Goal: Check status: Check status

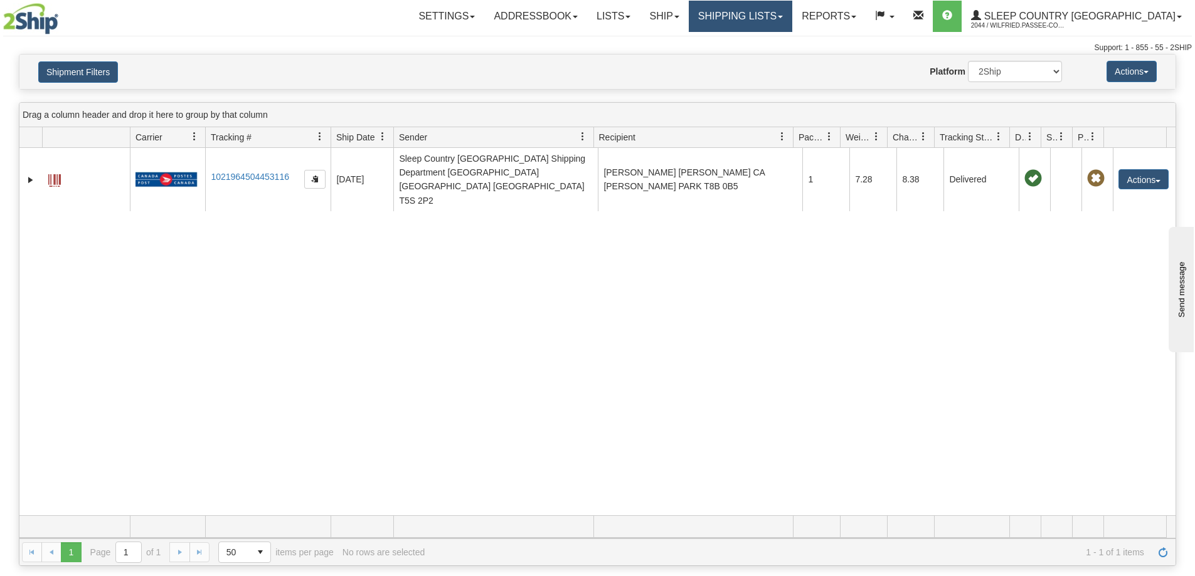
click at [792, 21] on link "Shipping lists" at bounding box center [740, 16] width 103 height 31
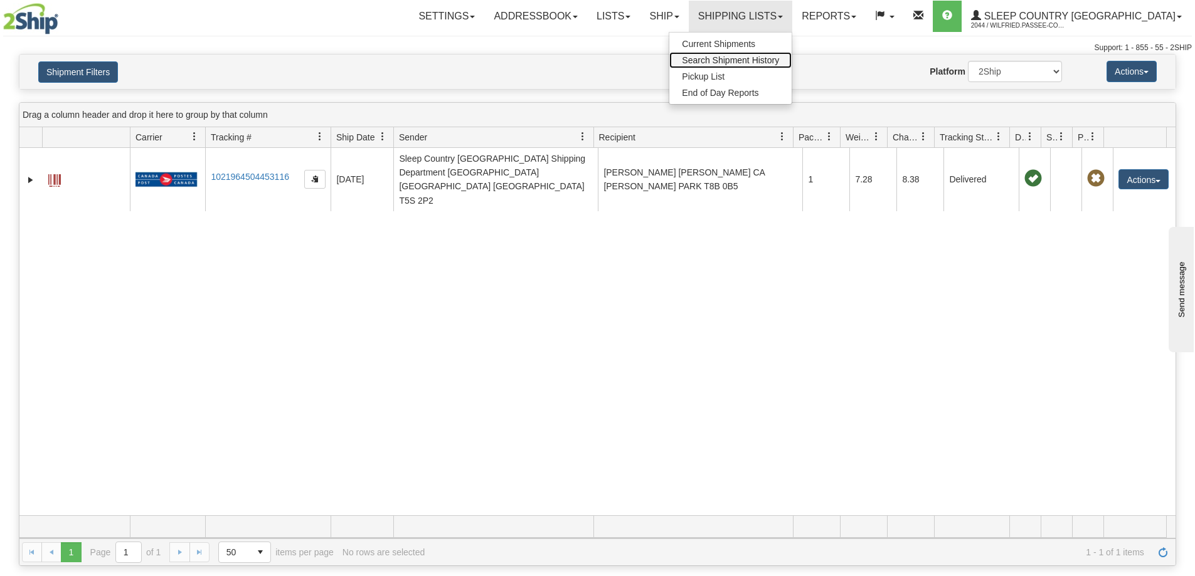
click at [779, 58] on span "Search Shipment History" at bounding box center [730, 60] width 97 height 10
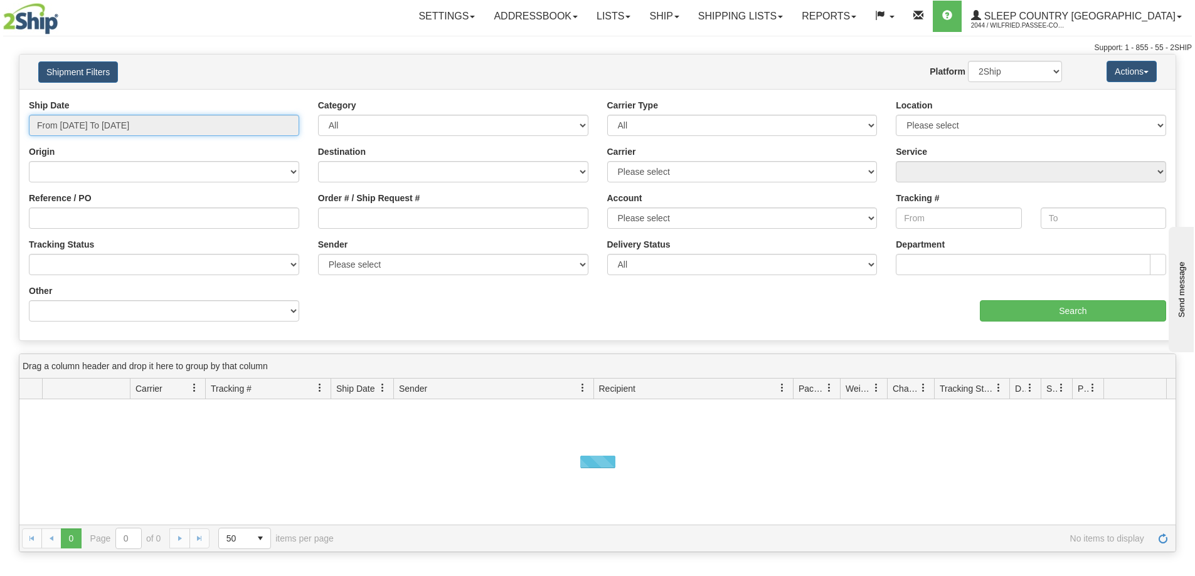
click at [147, 122] on input "From [DATE] To [DATE]" at bounding box center [164, 125] width 270 height 21
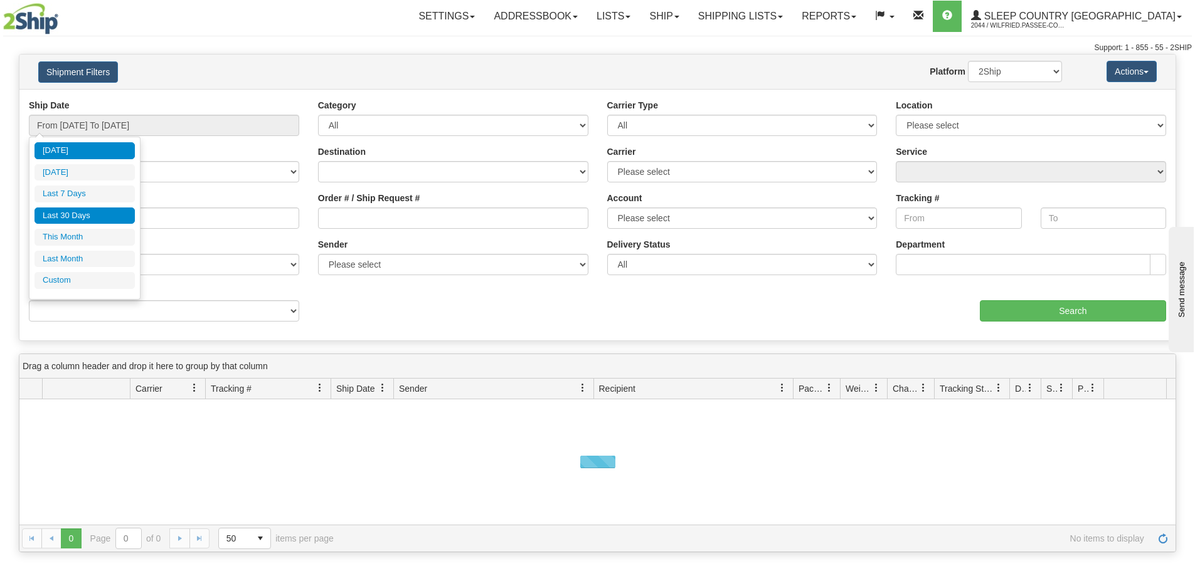
click at [110, 214] on li "Last 30 Days" at bounding box center [84, 216] width 100 height 17
type input "From [DATE] To [DATE]"
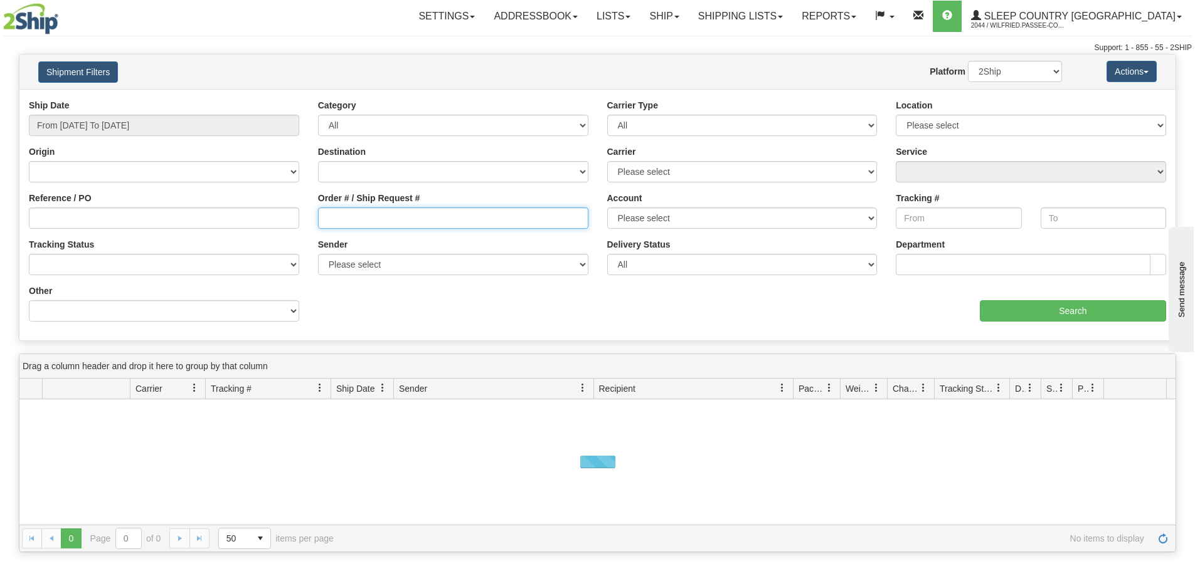
click at [352, 221] on input "Order # / Ship Request #" at bounding box center [453, 218] width 270 height 21
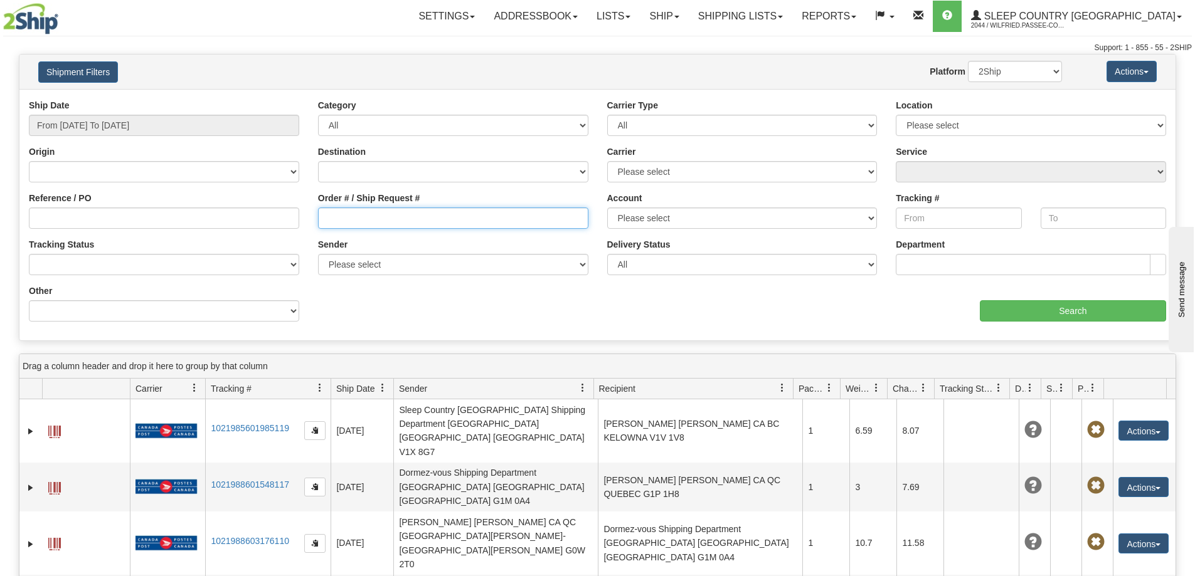
paste input "[EMAIL_ADDRESS][DOMAIN_NAME]"
type input "[EMAIL_ADDRESS][DOMAIN_NAME]"
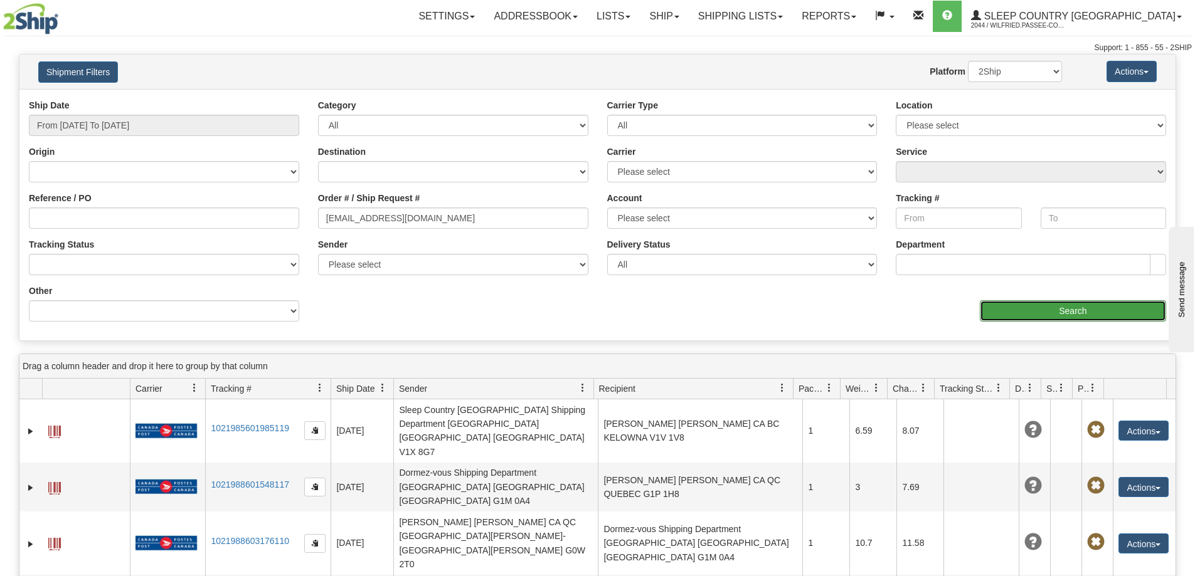
click at [1061, 315] on input "Search" at bounding box center [1073, 310] width 186 height 21
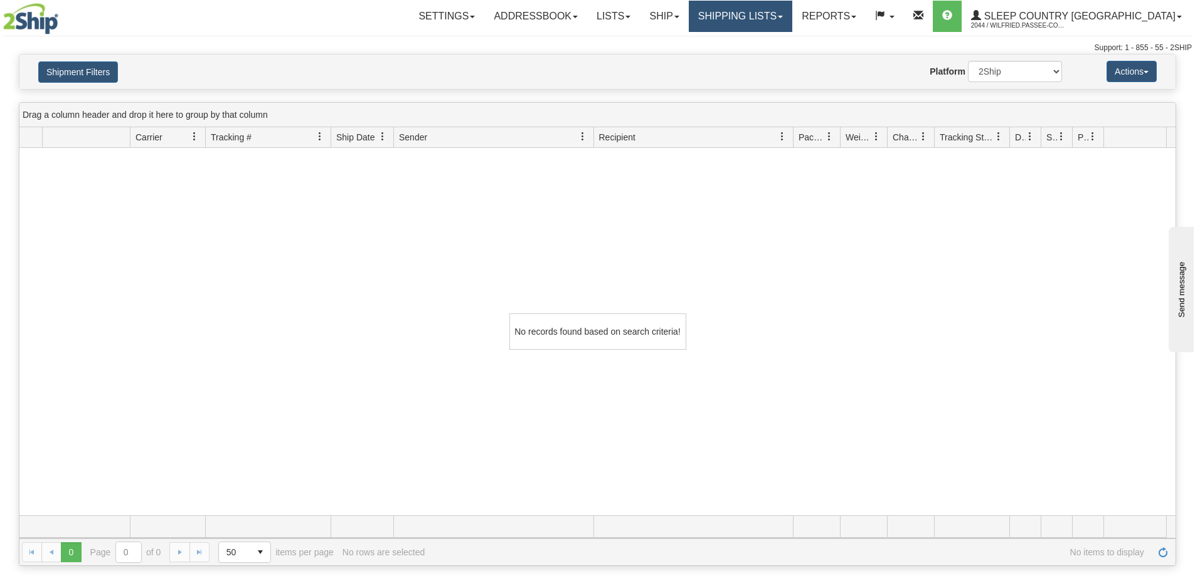
click at [776, 15] on link "Shipping lists" at bounding box center [740, 16] width 103 height 31
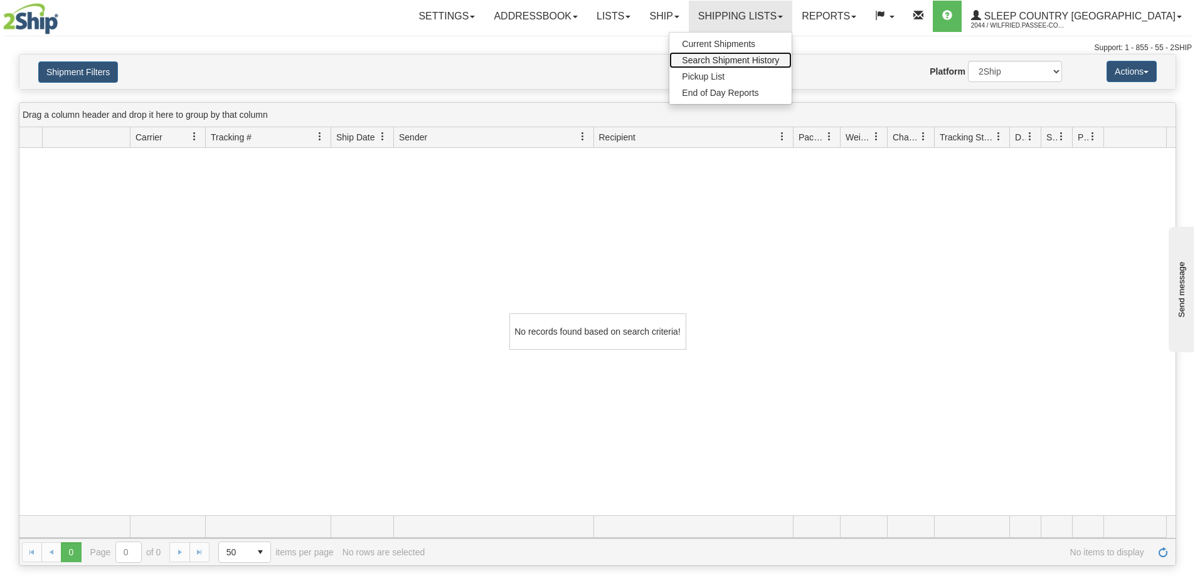
click at [771, 61] on span "Search Shipment History" at bounding box center [730, 60] width 97 height 10
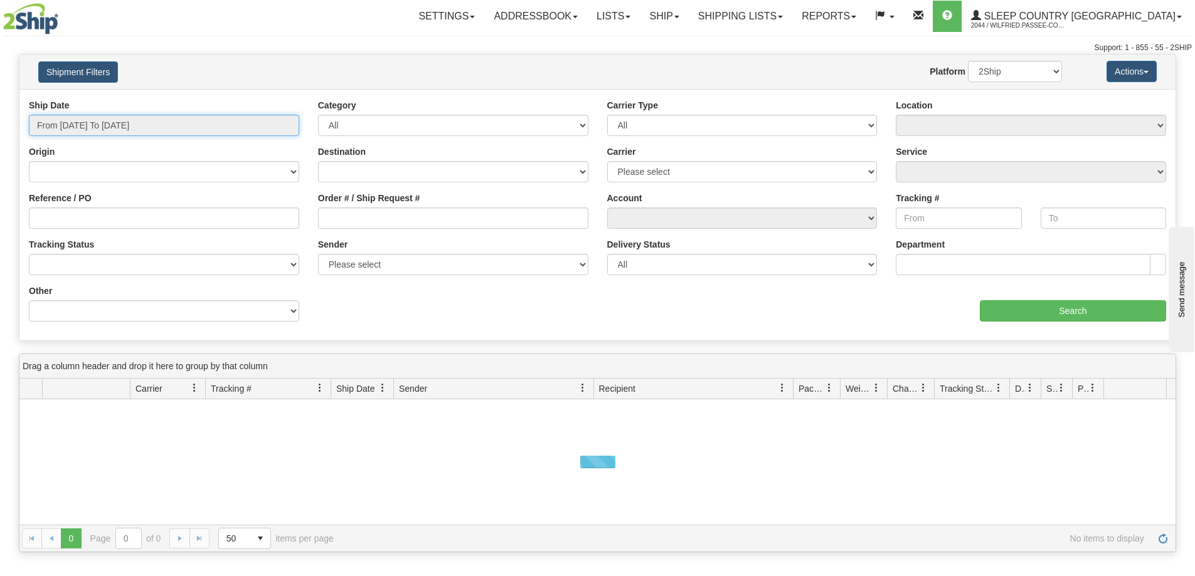
click at [68, 126] on input "From [DATE] To [DATE]" at bounding box center [164, 125] width 270 height 21
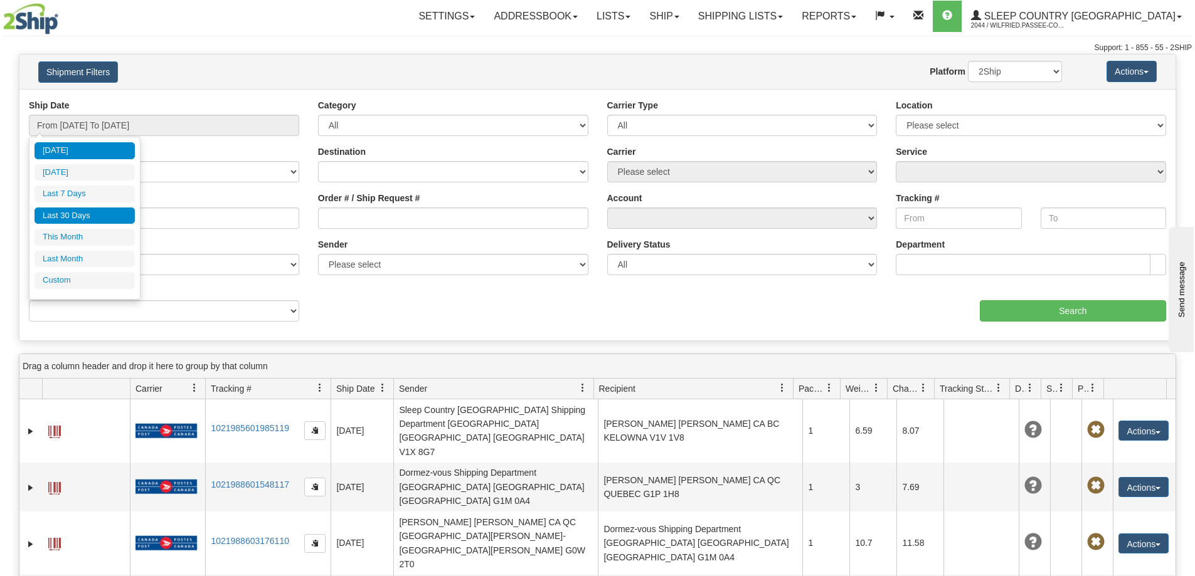
click at [75, 216] on li "Last 30 Days" at bounding box center [84, 216] width 100 height 17
type input "From [DATE] To [DATE]"
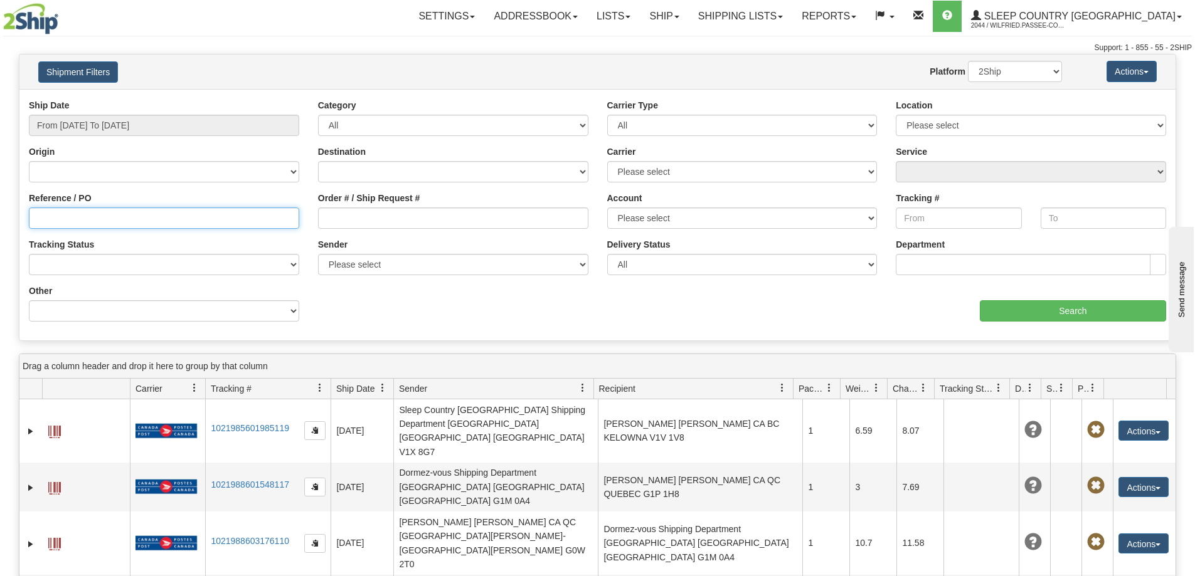
click at [117, 223] on input "Reference / PO" at bounding box center [164, 218] width 270 height 21
paste input "[EMAIL_ADDRESS][DOMAIN_NAME]"
type input "[EMAIL_ADDRESS][DOMAIN_NAME]"
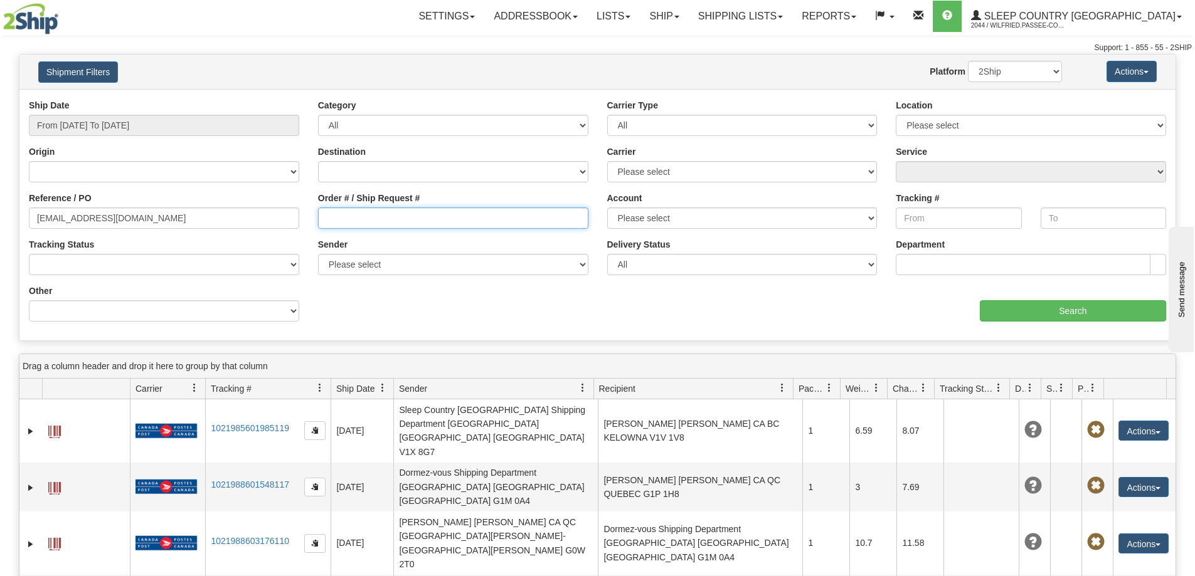
click at [368, 221] on input "Order # / Ship Request #" at bounding box center [453, 218] width 270 height 21
paste input "9000I074873"
type input "9000I074873"
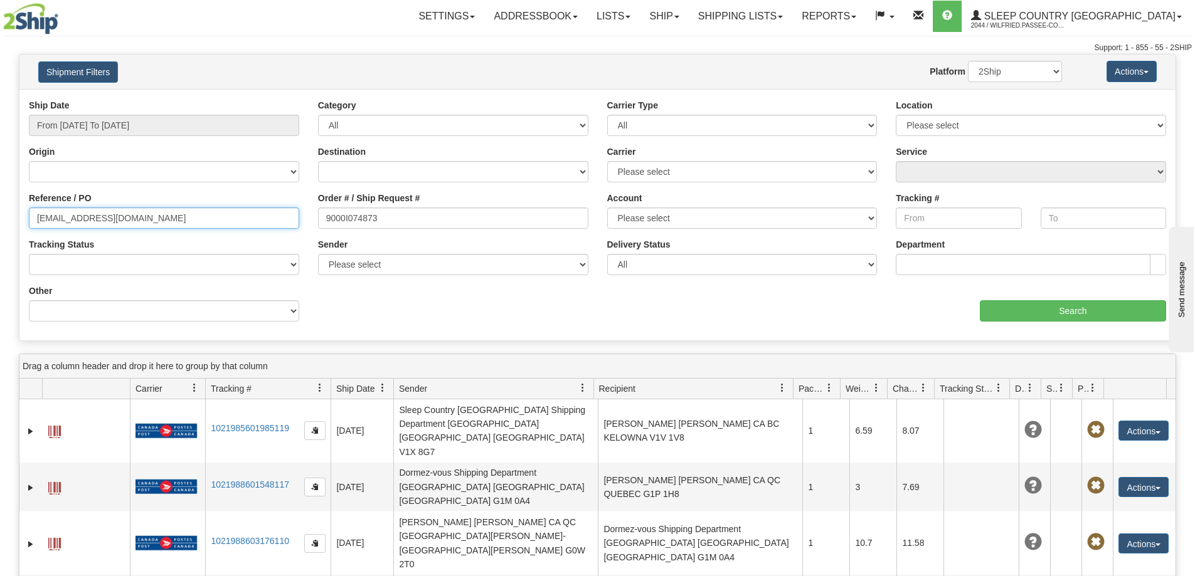
click at [0, 201] on div "Please wait... × Confirm Delete Delete Cancel × Confirm Delete Yes No Cancel × …" at bounding box center [597, 436] width 1195 height 764
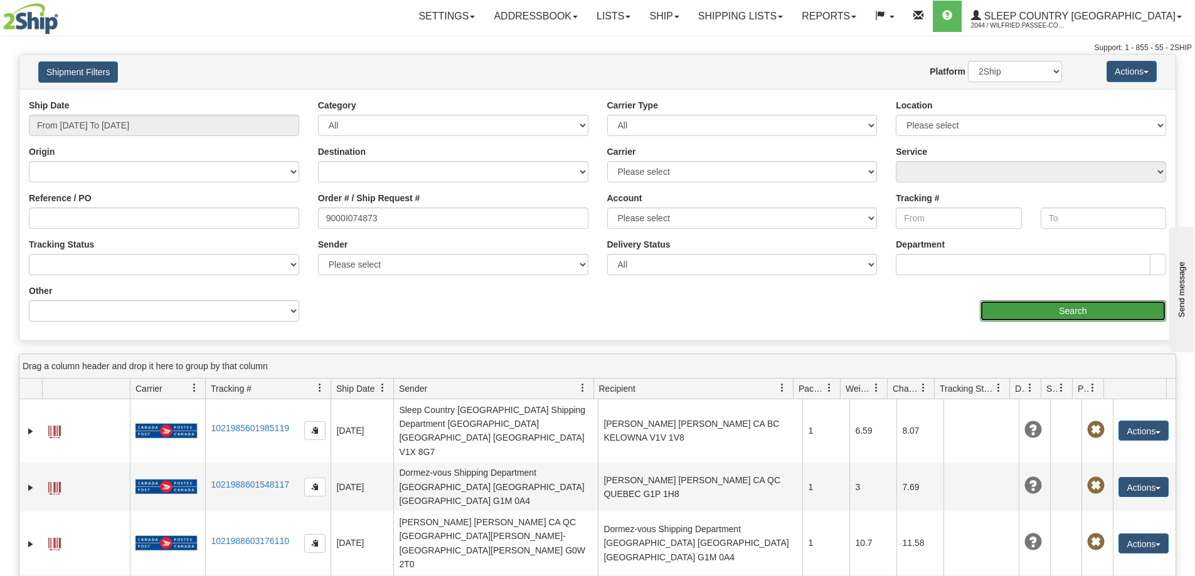
click at [1029, 307] on input "Search" at bounding box center [1073, 310] width 186 height 21
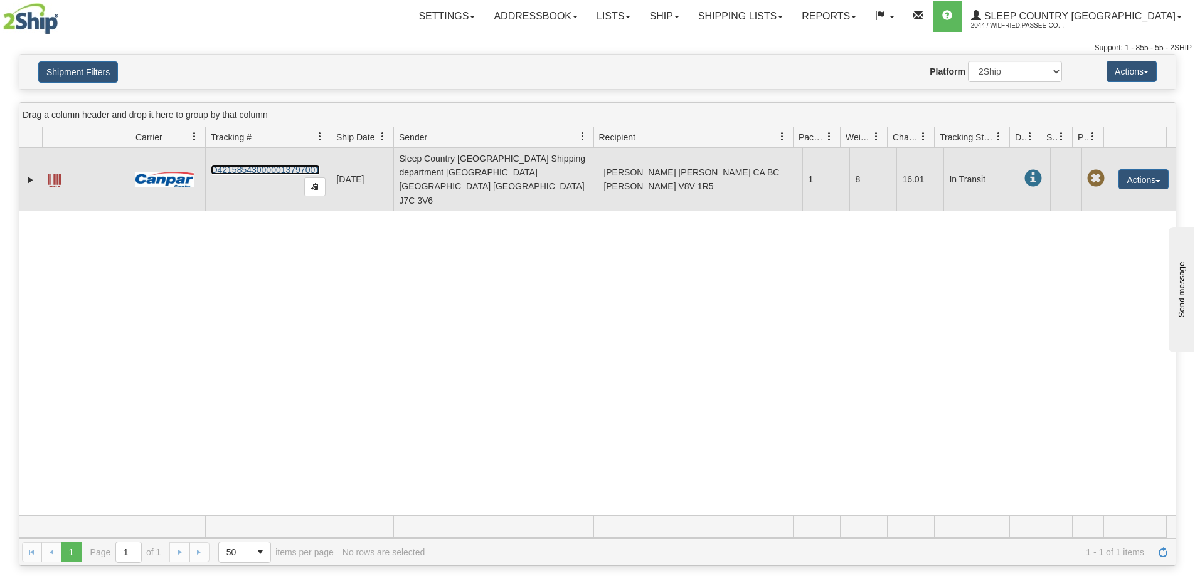
click at [288, 165] on link "D421585430000013797001" at bounding box center [265, 170] width 109 height 10
